Goal: Entertainment & Leisure: Consume media (video, audio)

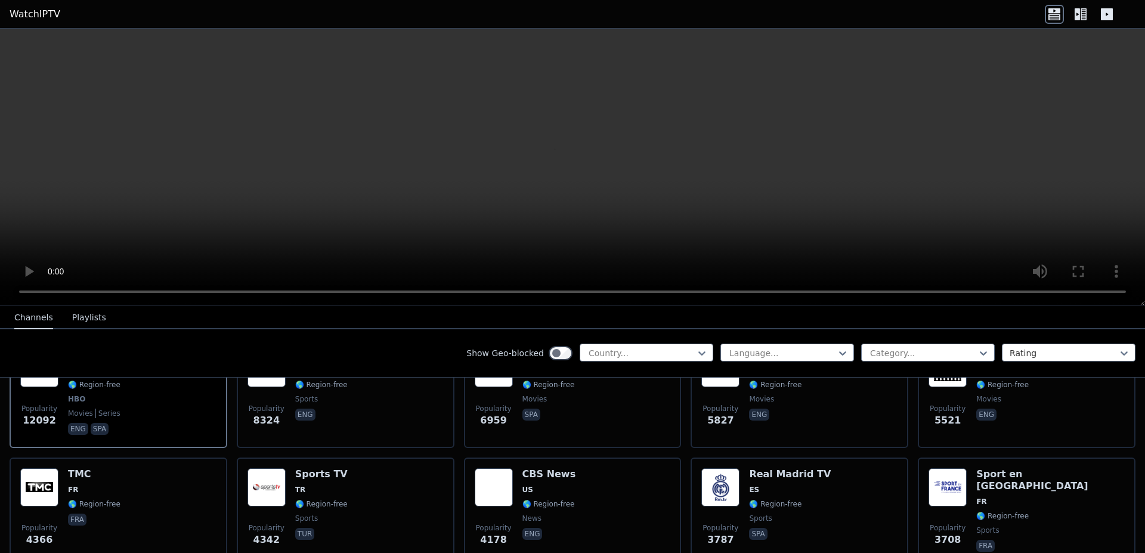
scroll to position [159, 0]
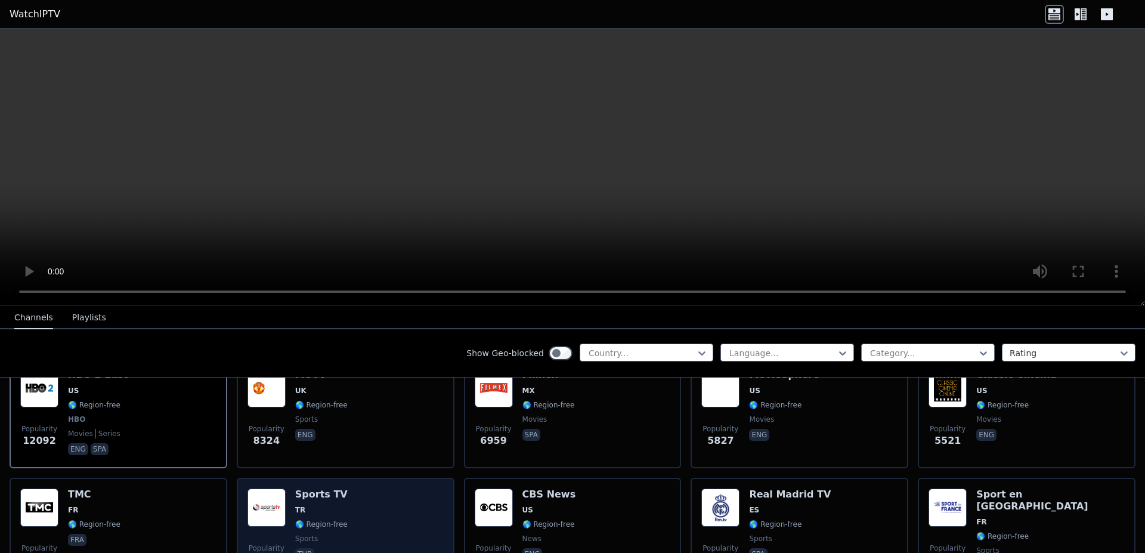
click at [318, 488] on h6 "Sports TV" at bounding box center [321, 494] width 52 height 12
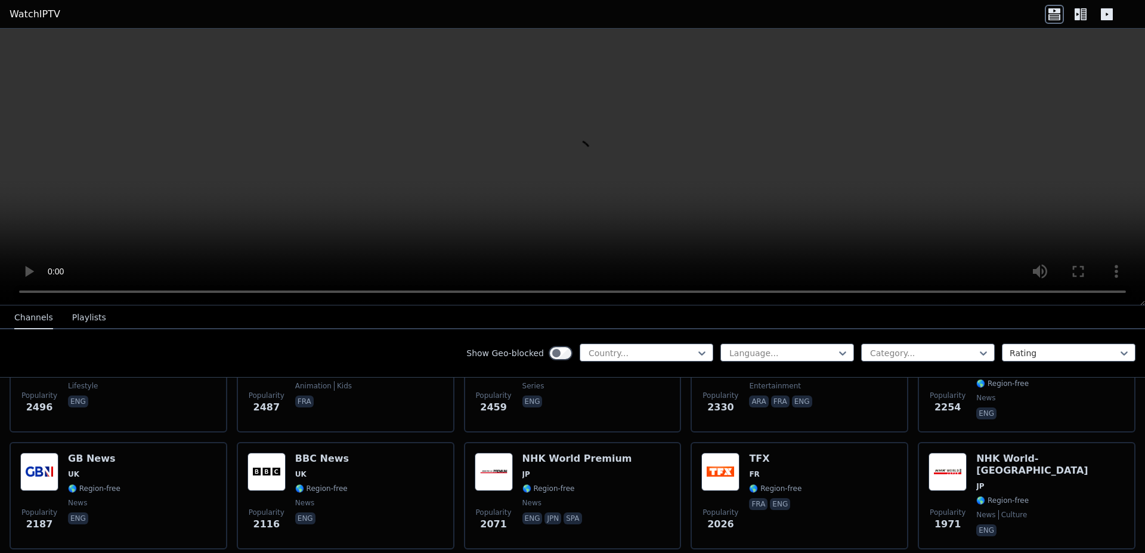
scroll to position [676, 0]
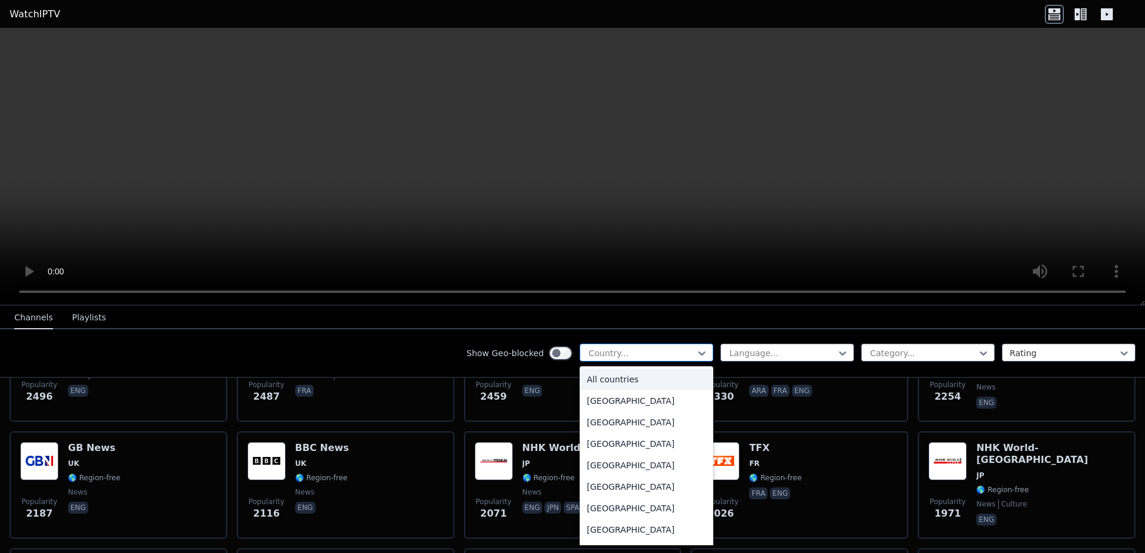
click at [699, 350] on div "Country..." at bounding box center [647, 353] width 134 height 18
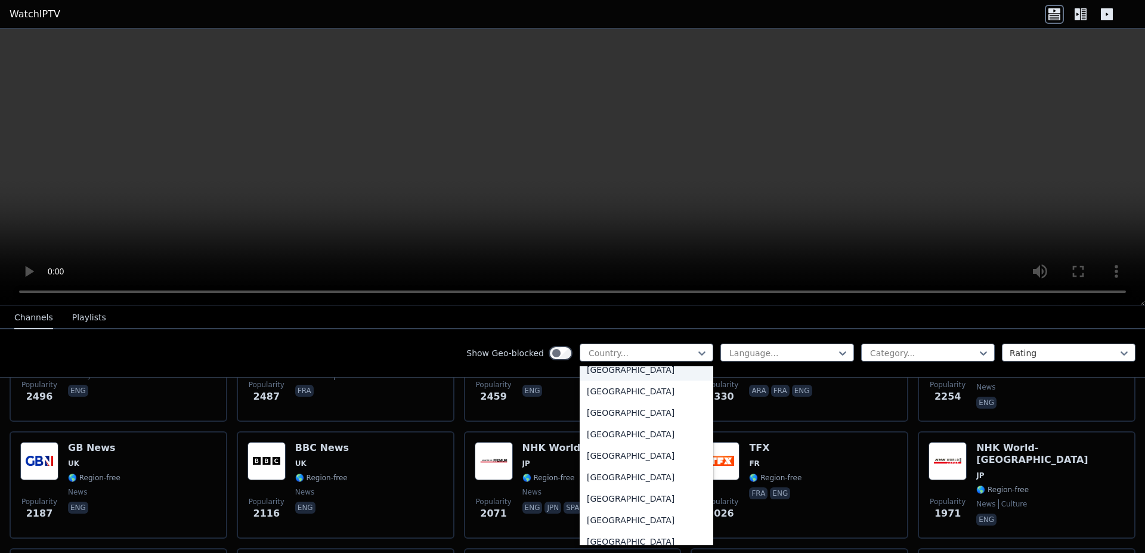
scroll to position [4015, 0]
click at [602, 454] on div "[GEOGRAPHIC_DATA]" at bounding box center [647, 454] width 134 height 21
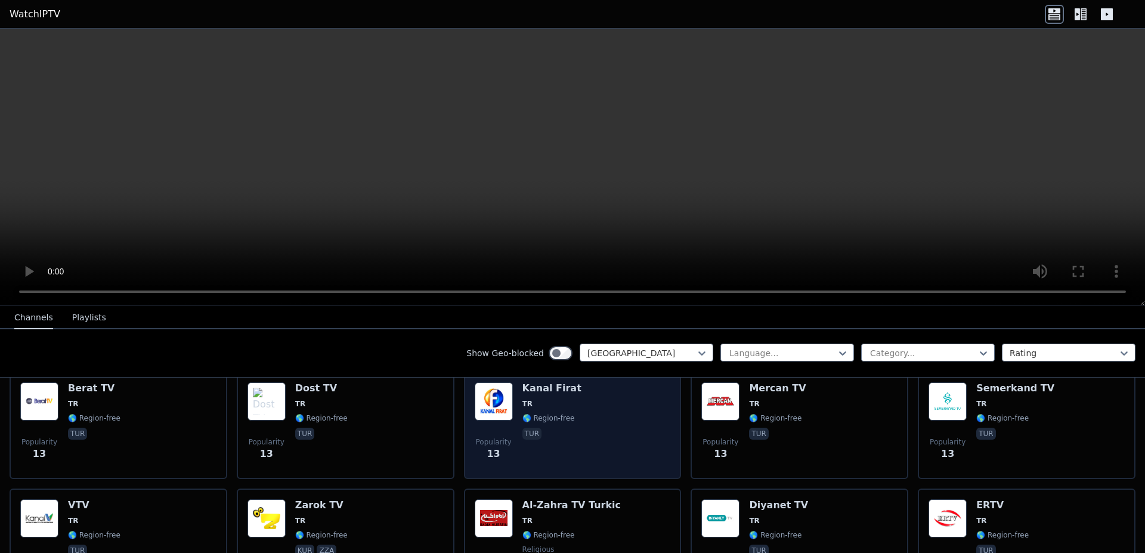
scroll to position [3181, 0]
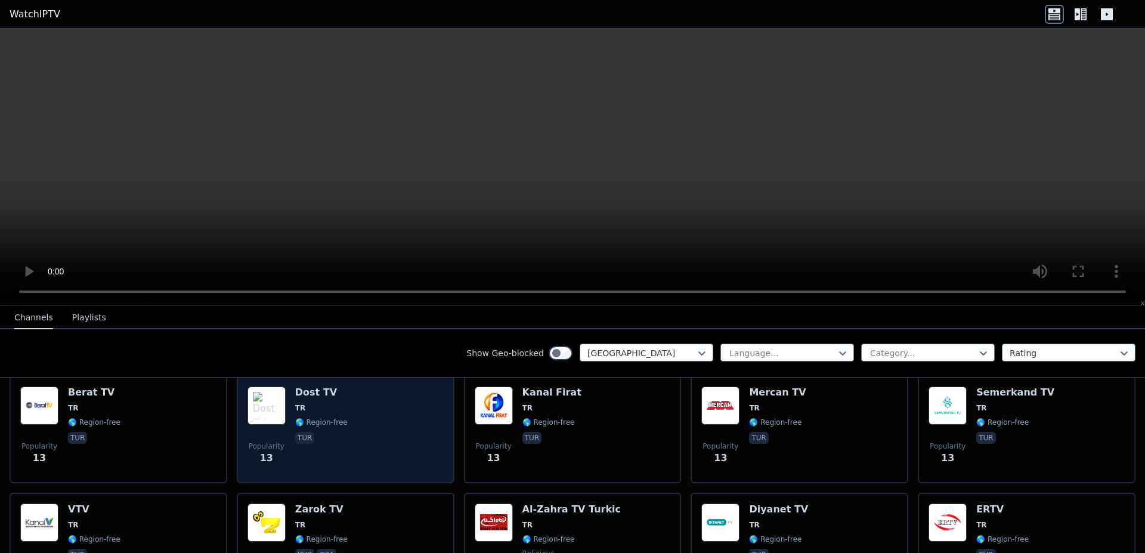
click at [269, 394] on img at bounding box center [266, 405] width 38 height 38
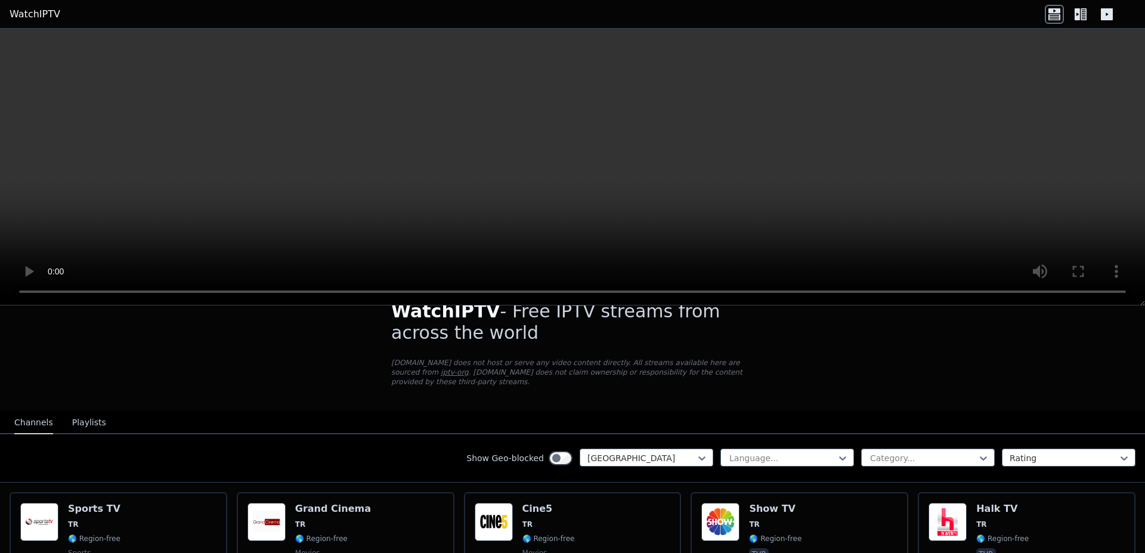
scroll to position [40, 0]
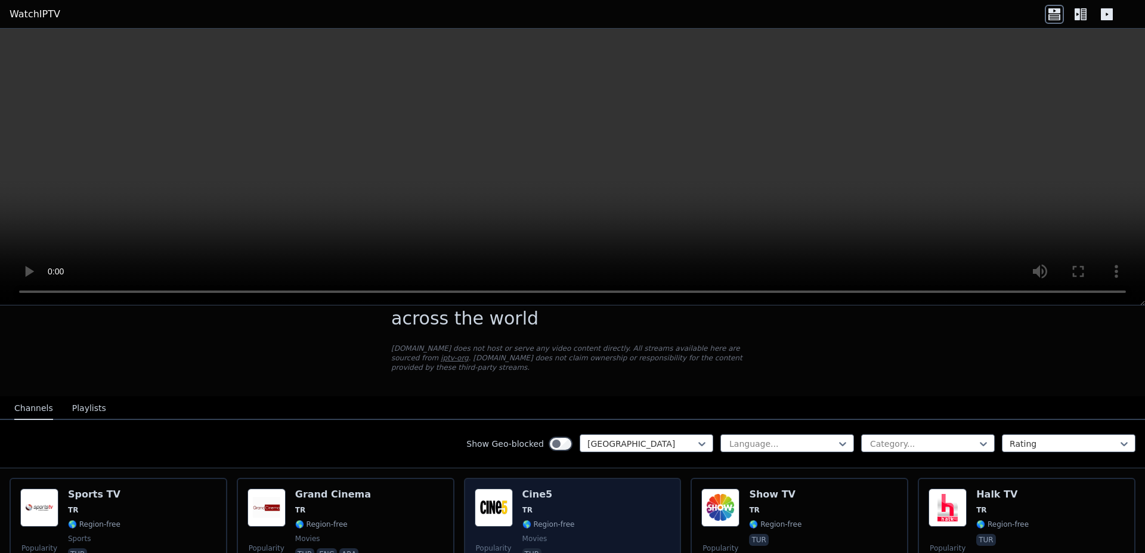
click at [507, 492] on img at bounding box center [494, 507] width 38 height 38
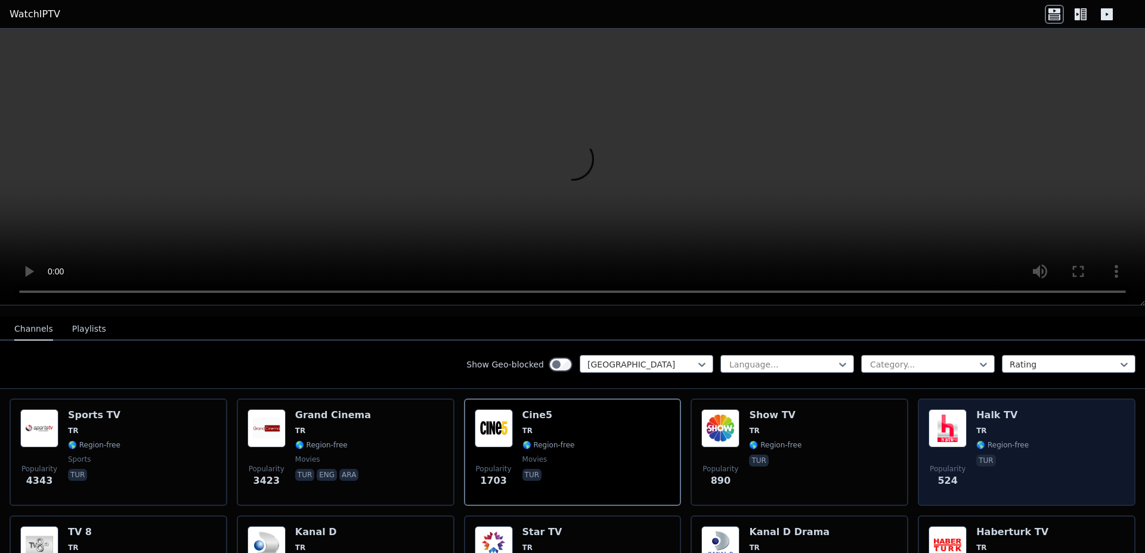
scroll to position [159, 0]
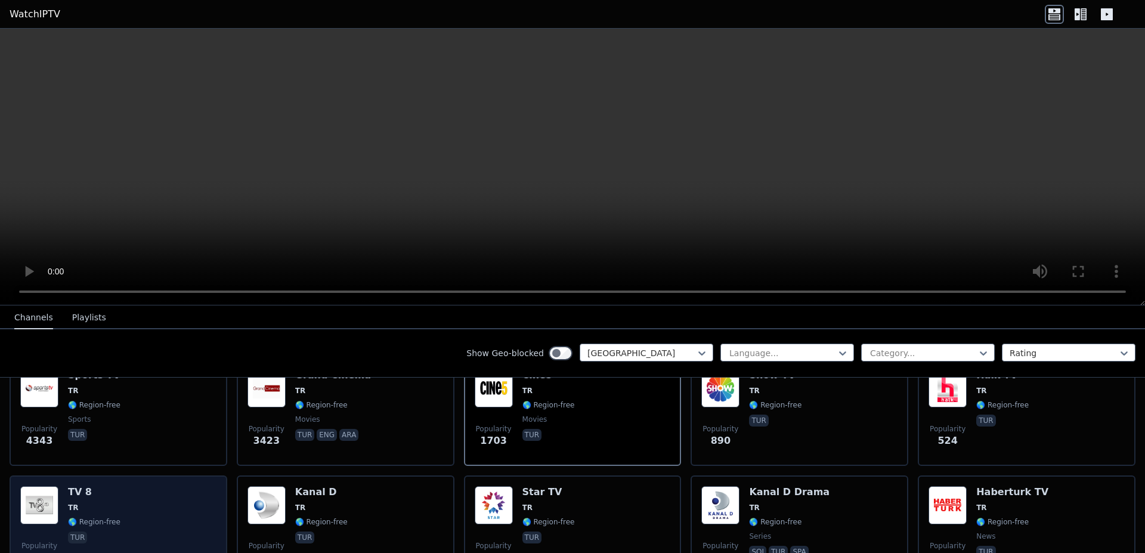
click at [77, 503] on span "TR" at bounding box center [94, 508] width 52 height 10
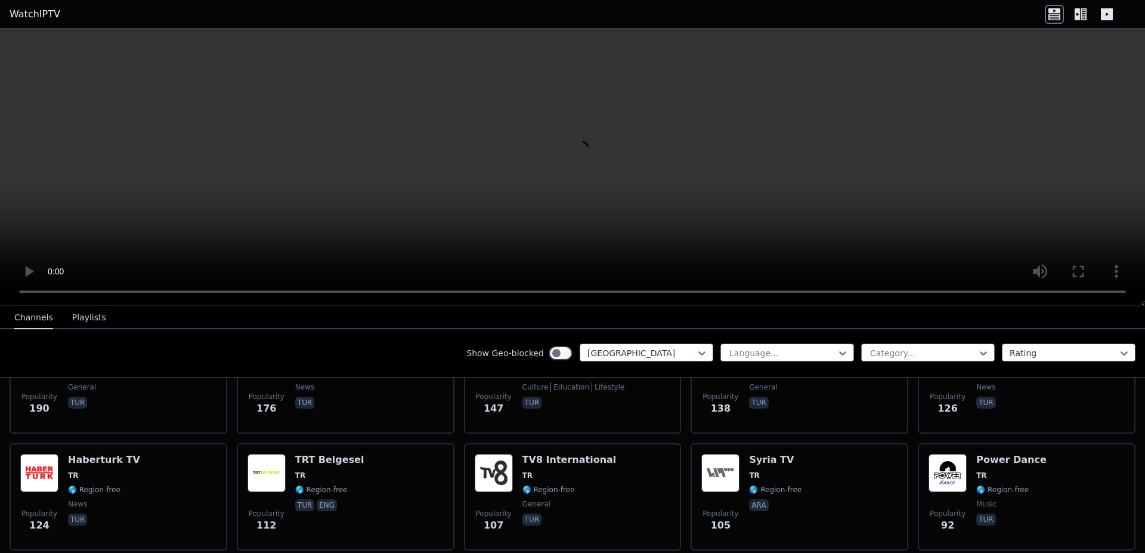
scroll to position [437, 0]
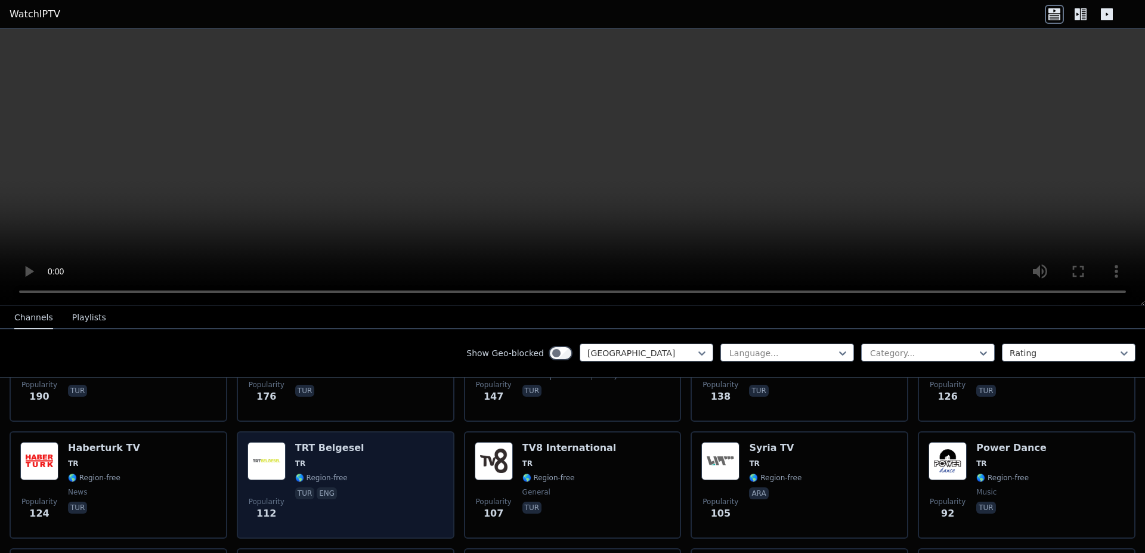
click at [319, 442] on h6 "TRT Belgesel" at bounding box center [329, 448] width 69 height 12
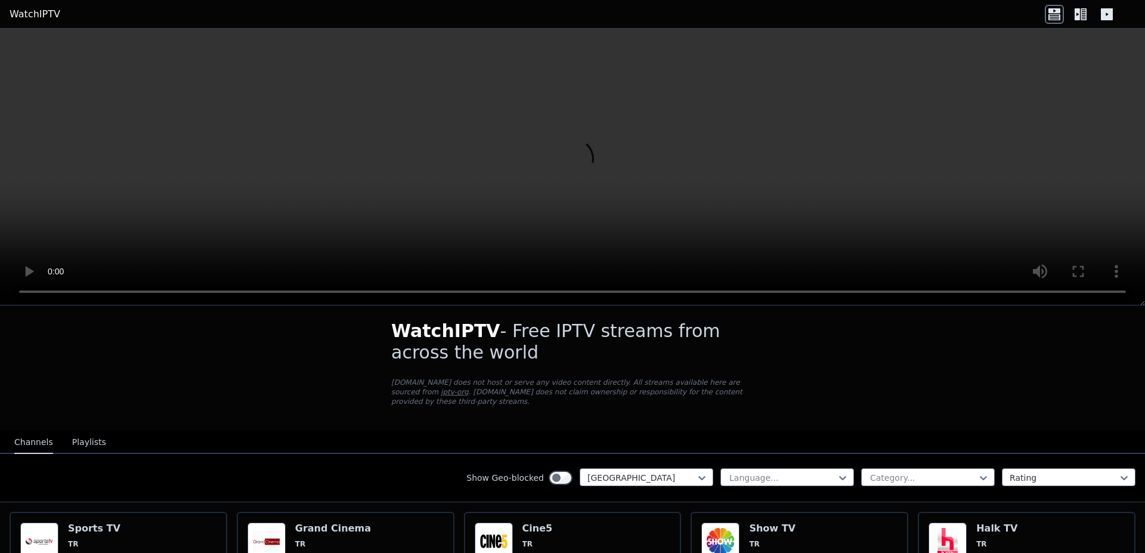
scroll to position [0, 0]
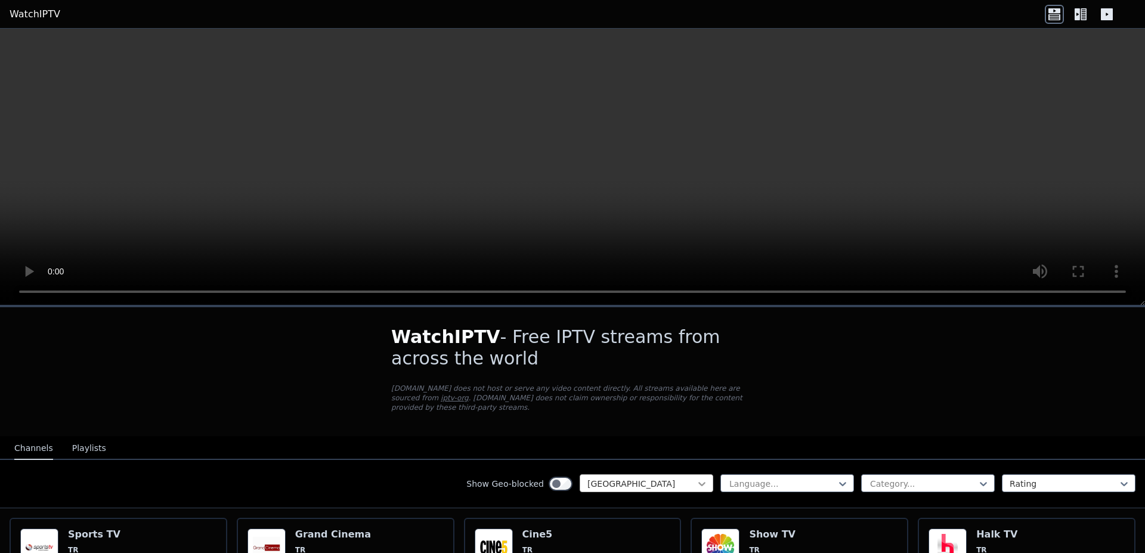
click at [696, 478] on icon at bounding box center [702, 484] width 12 height 12
click at [383, 460] on div "Show Geo-blocked Turkey Language... Category... Rating" at bounding box center [572, 484] width 1145 height 48
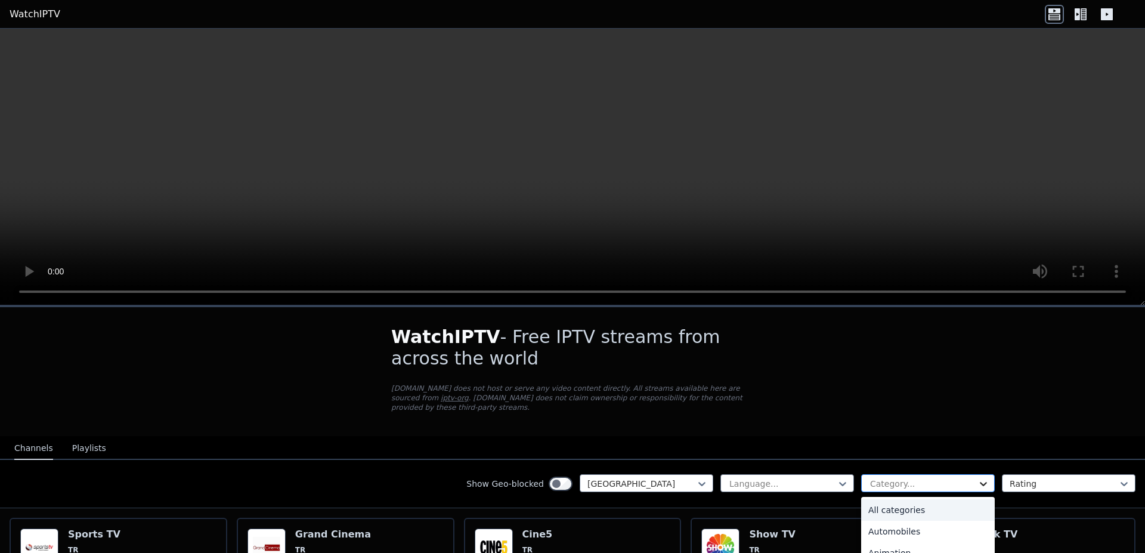
click at [977, 478] on icon at bounding box center [983, 484] width 12 height 12
click at [892, 527] on div "Education" at bounding box center [928, 535] width 134 height 21
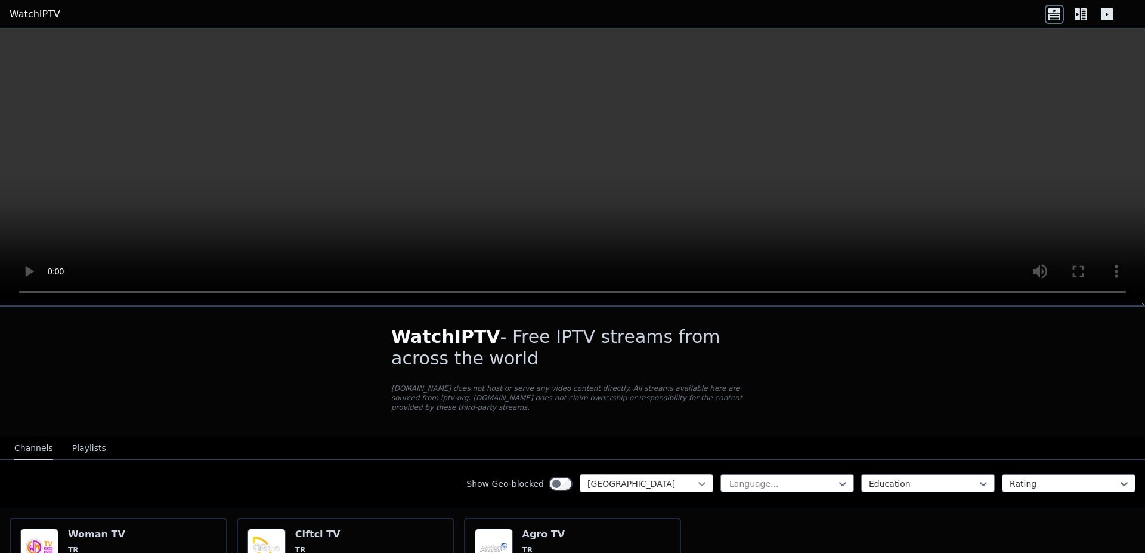
click at [697, 478] on icon at bounding box center [702, 484] width 12 height 12
click at [618, 499] on div "All countries" at bounding box center [647, 509] width 134 height 21
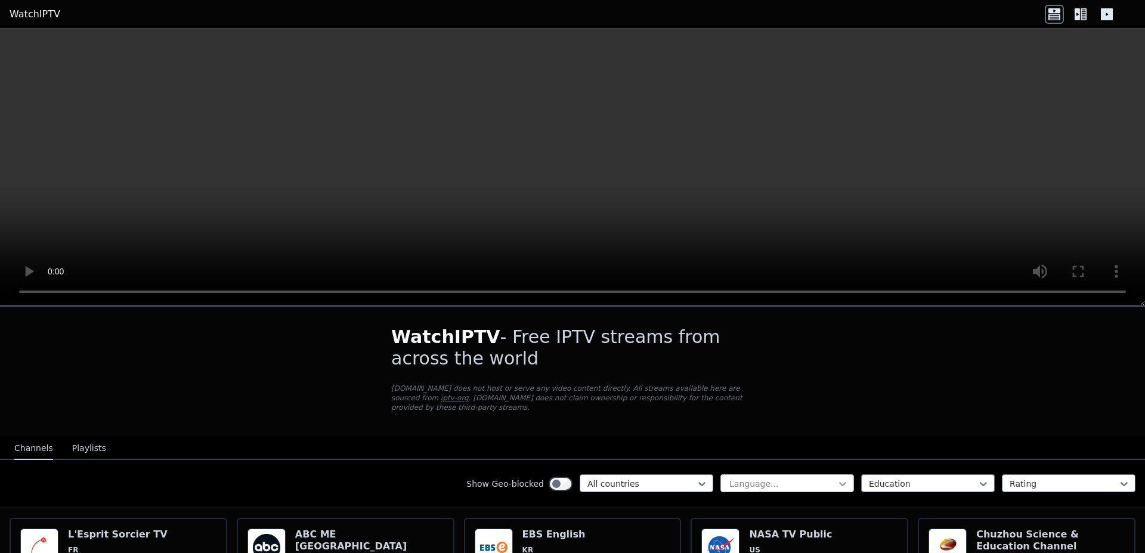
click at [837, 478] on icon at bounding box center [843, 484] width 12 height 12
click at [738, 542] on div "English" at bounding box center [787, 552] width 134 height 21
